Goal: Navigation & Orientation: Find specific page/section

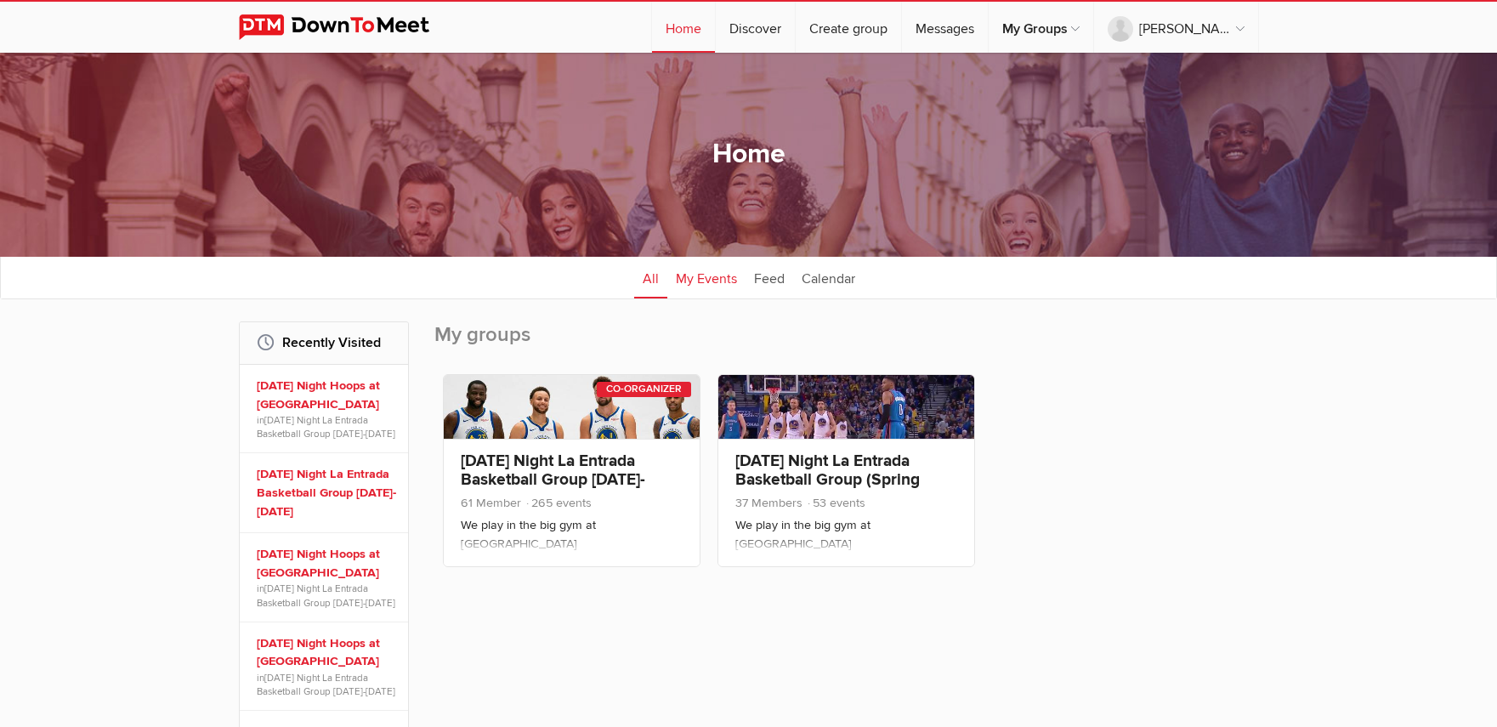
click at [705, 281] on link "My Events" at bounding box center [706, 277] width 78 height 42
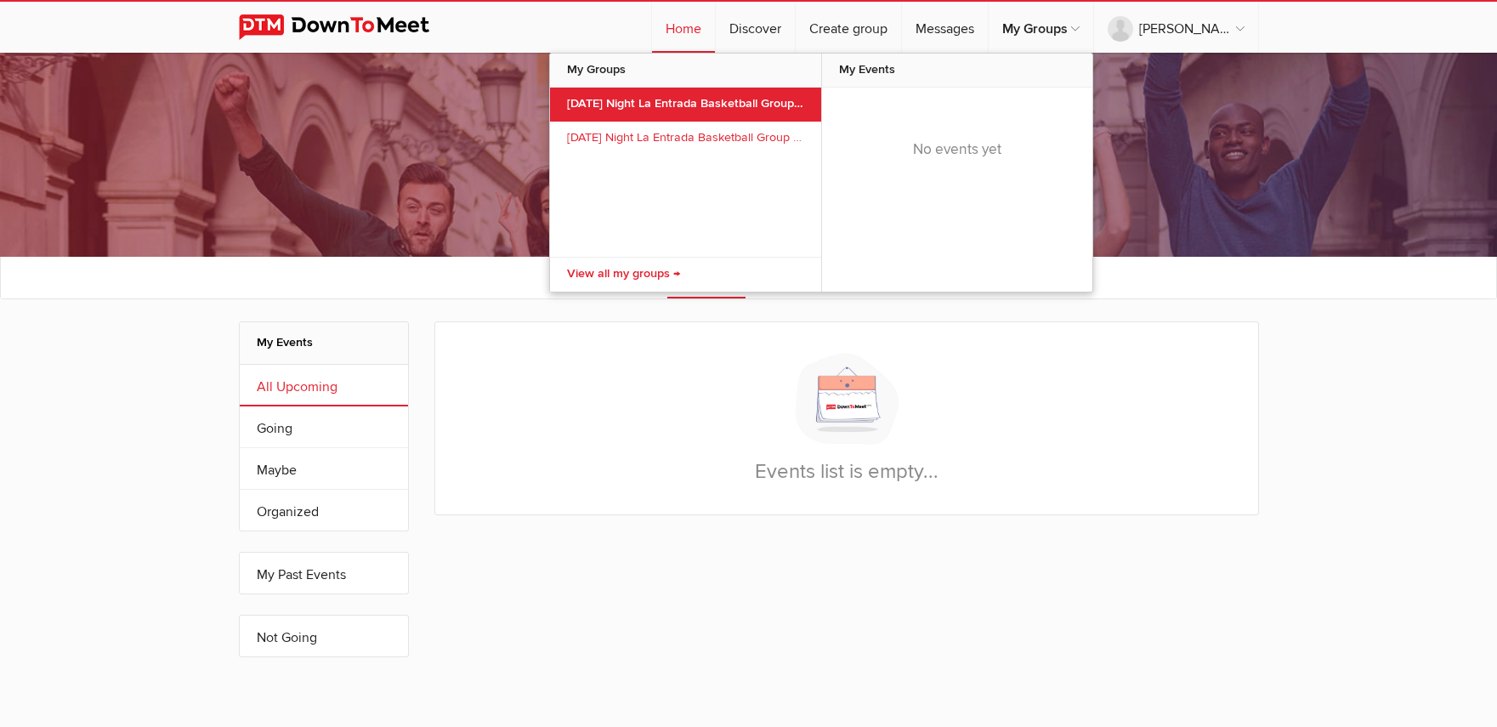
click at [753, 101] on link "[DATE] Night La Entrada Basketball Group [DATE]-[DATE]" at bounding box center [685, 105] width 271 height 34
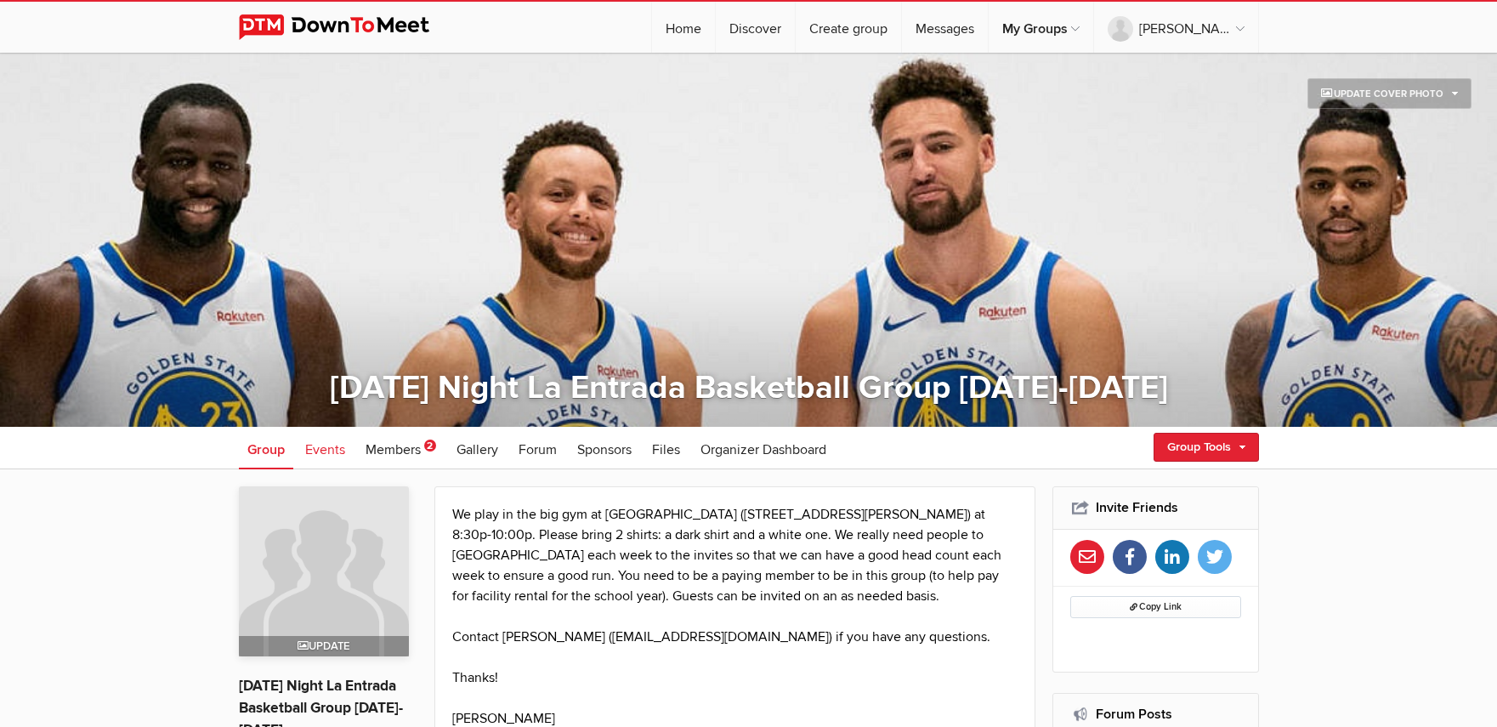
click at [332, 449] on span "Events" at bounding box center [325, 449] width 40 height 17
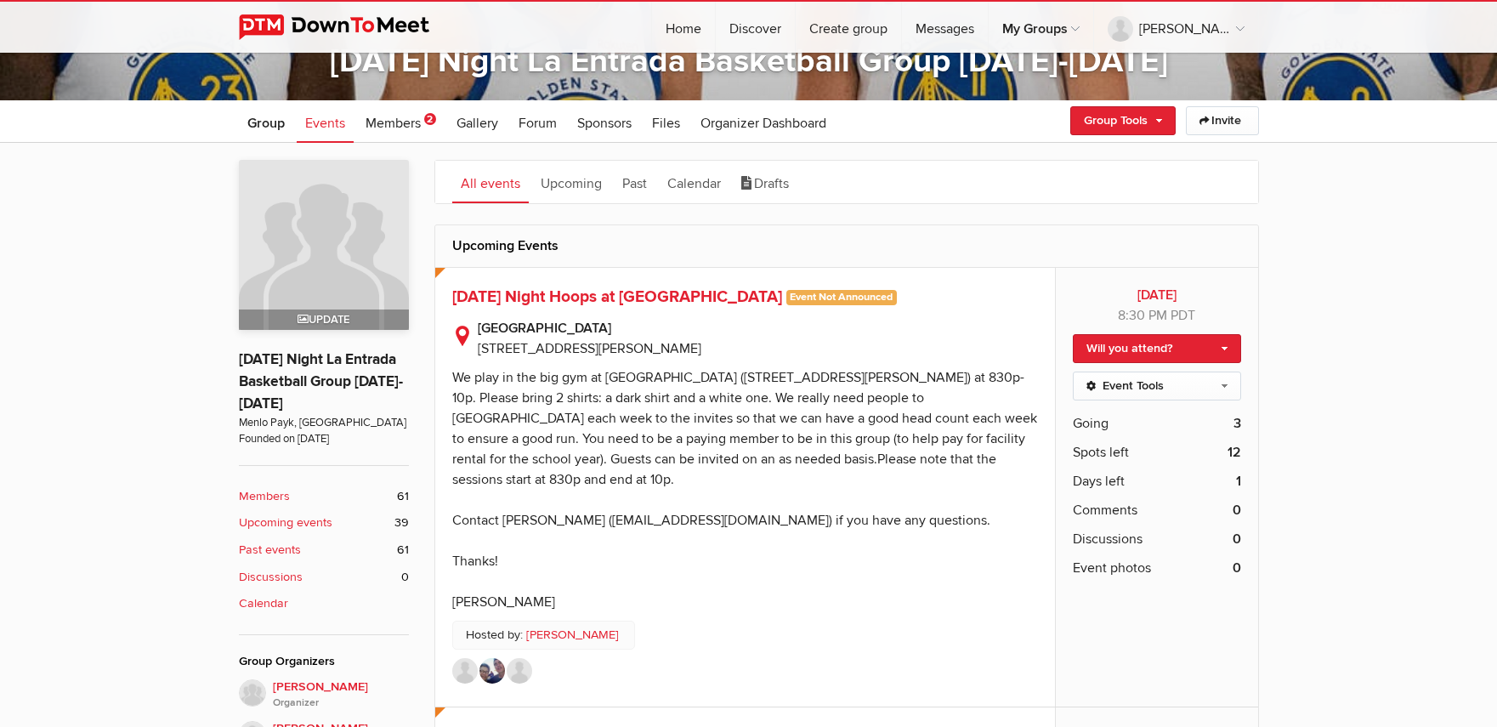
scroll to position [476, 0]
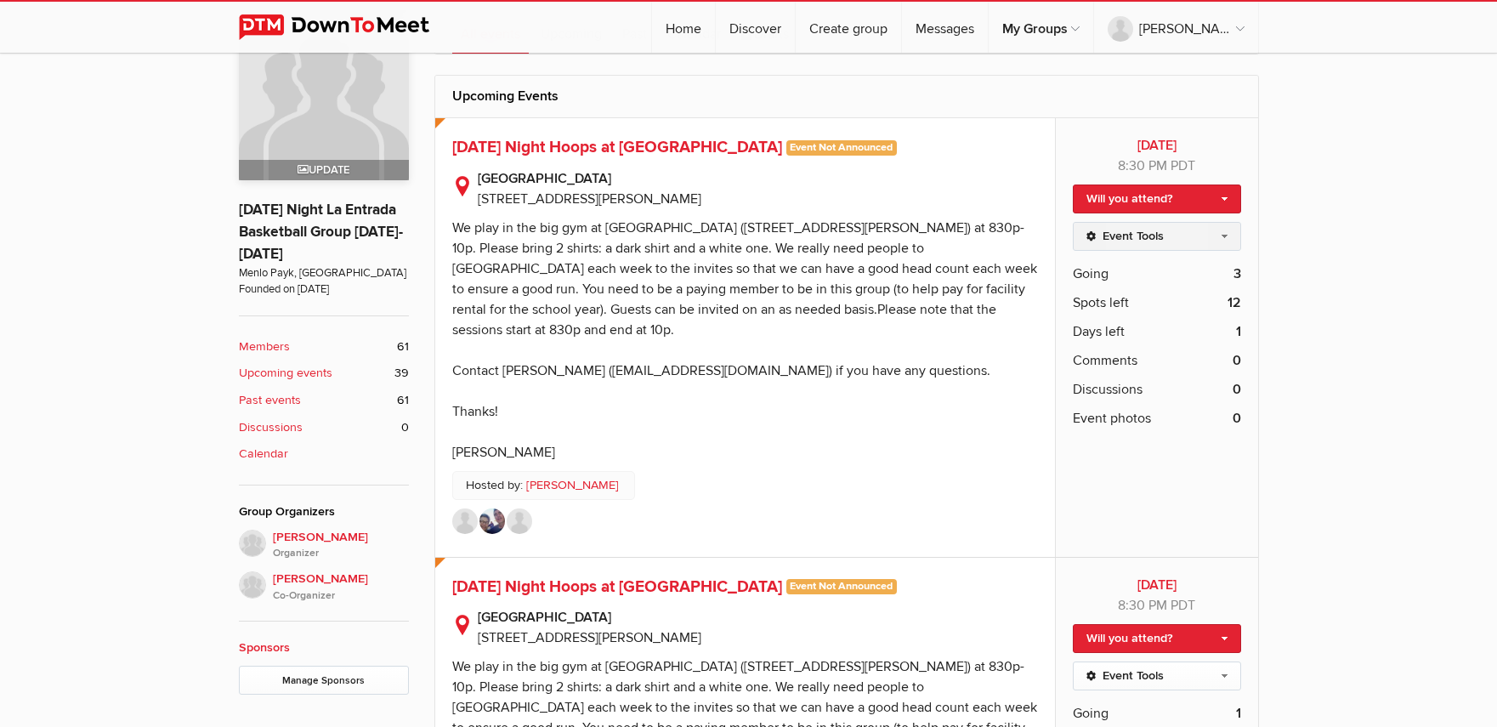
click at [1187, 234] on link "Event Tools" at bounding box center [1156, 236] width 167 height 29
click at [903, 360] on sp-text-read-more "We play in the big gym at [GEOGRAPHIC_DATA] ([STREET_ADDRESS][PERSON_NAME]) at …" at bounding box center [745, 335] width 586 height 253
click at [592, 144] on span "[DATE] Night Hoops at [GEOGRAPHIC_DATA]" at bounding box center [617, 147] width 330 height 20
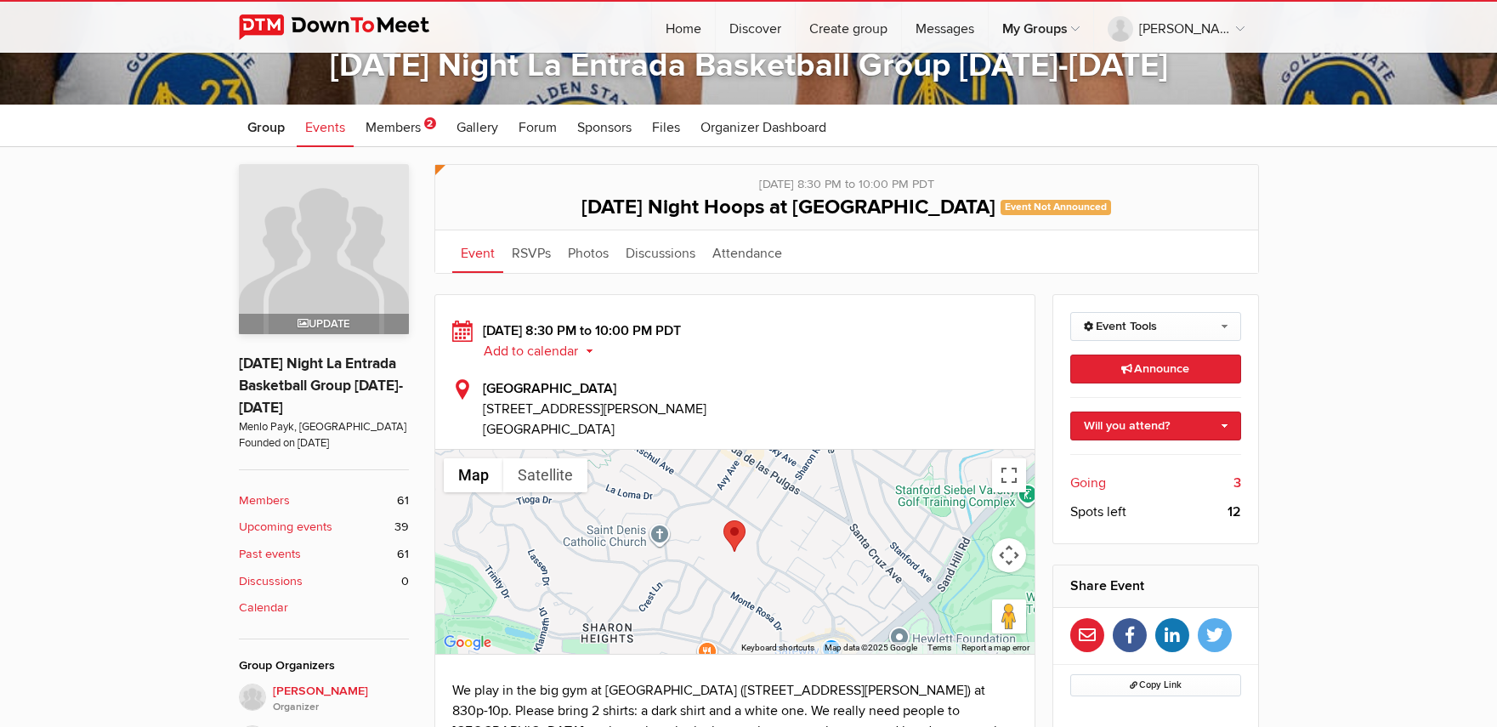
scroll to position [321, 0]
click at [1135, 683] on icon "button" at bounding box center [1134, 687] width 9 height 8
click at [1148, 688] on span "Copy Link" at bounding box center [1156, 685] width 52 height 11
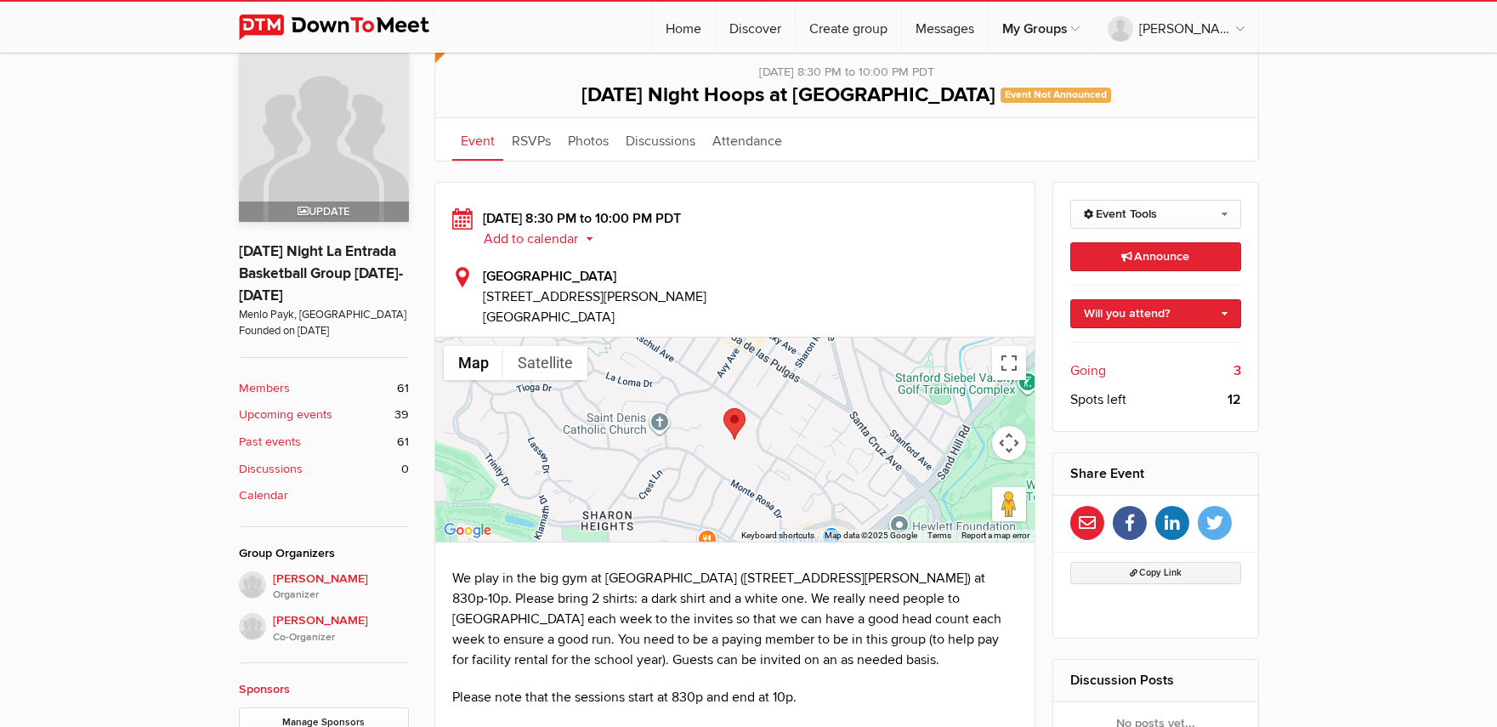
scroll to position [439, 0]
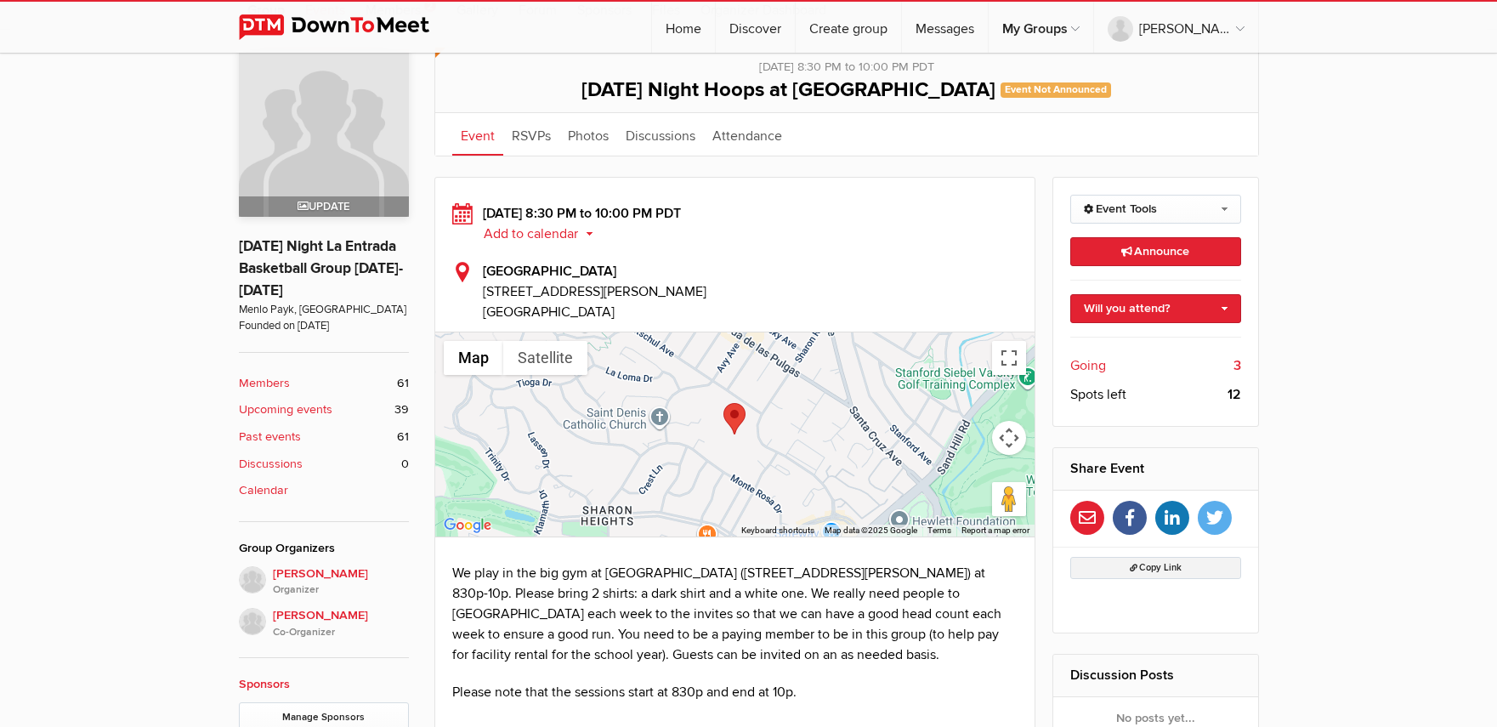
click at [1154, 568] on span "Copy Link" at bounding box center [1156, 567] width 52 height 11
click at [1143, 213] on link "Event Tools" at bounding box center [1155, 209] width 171 height 29
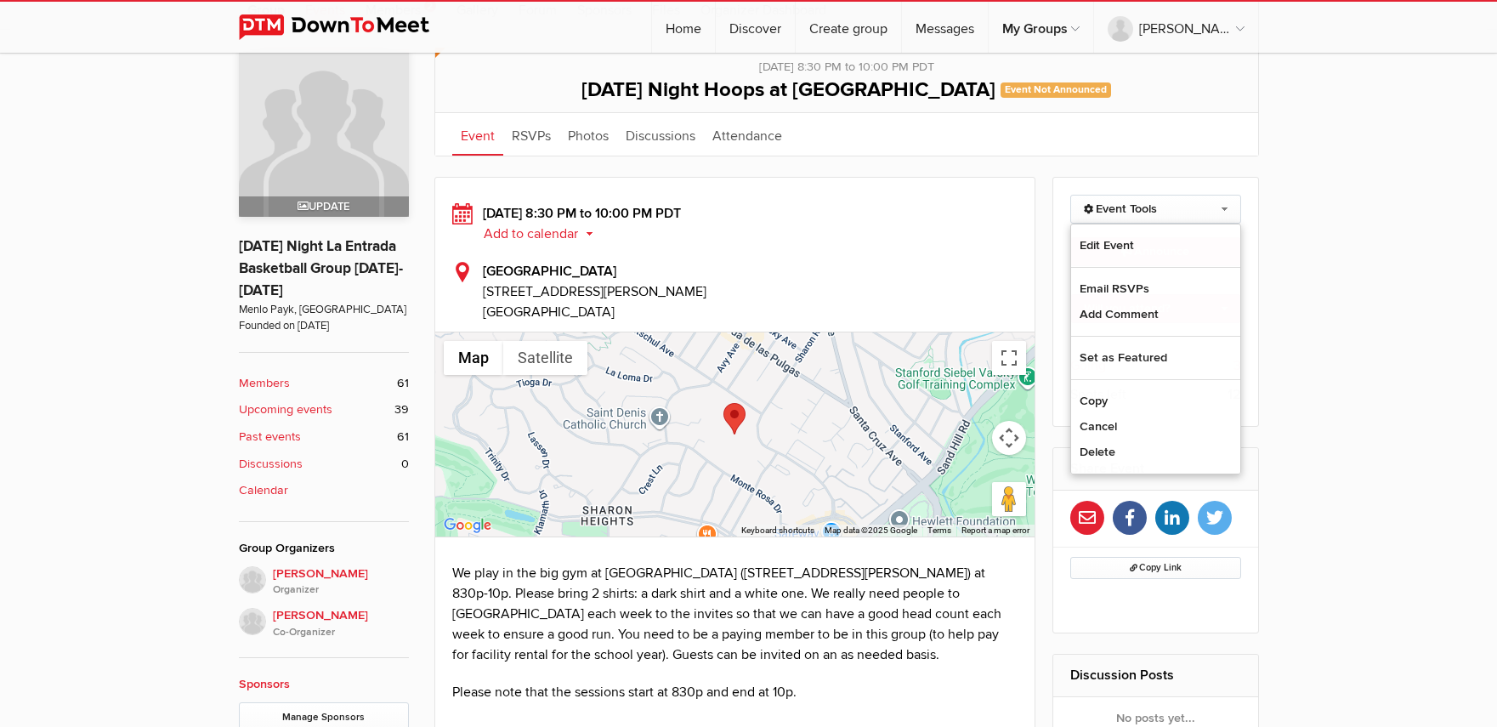
click at [906, 248] on div "[DATE] 8:30 PM to 10:00 PM PDT Add to calendar Outlook Apple / iCal Google Yaho…" at bounding box center [735, 262] width 566 height 119
